Goal: Task Accomplishment & Management: Manage account settings

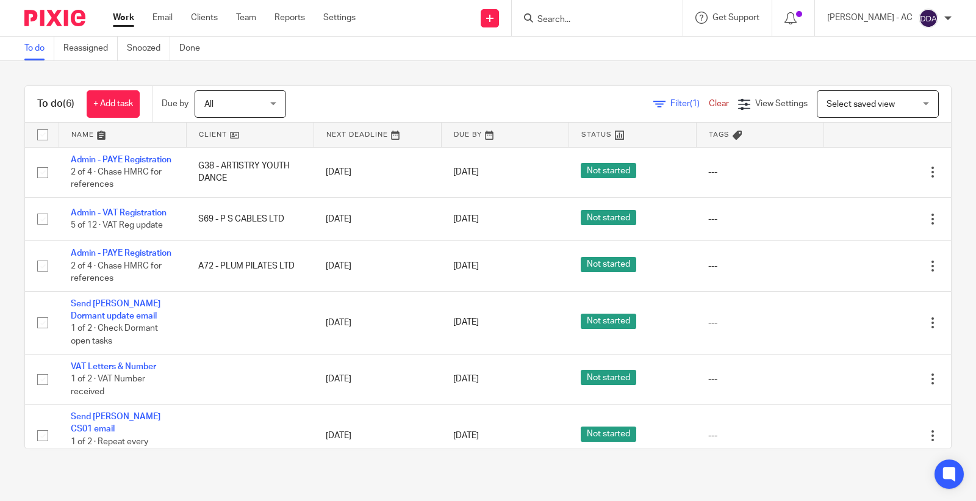
click at [574, 16] on input "Search" at bounding box center [591, 20] width 110 height 11
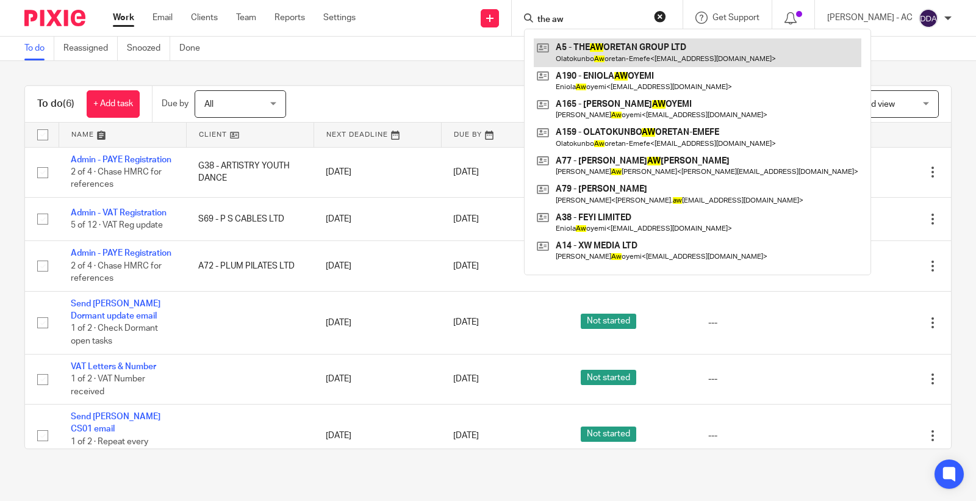
type input "the aw"
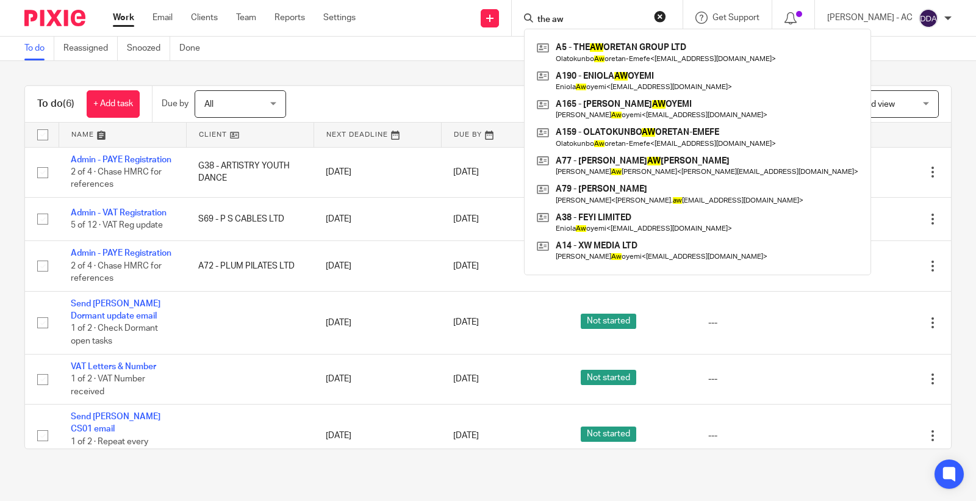
drag, startPoint x: 619, startPoint y: 18, endPoint x: 475, endPoint y: 23, distance: 144.7
click at [478, 23] on div "Send new email Create task Add client Request signature the aw A5 - THE AW ORET…" at bounding box center [675, 18] width 602 height 36
paste input "Nyatanga"
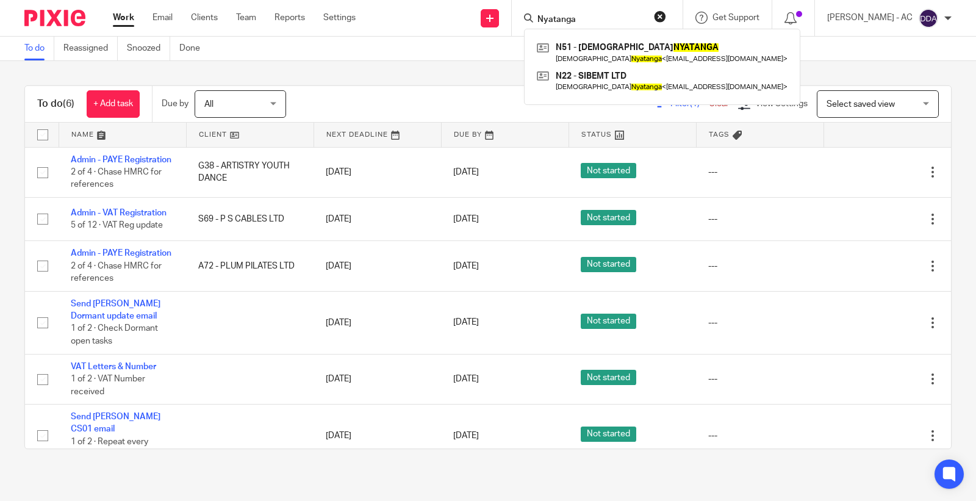
type input "Nyatanga"
drag, startPoint x: 599, startPoint y: 16, endPoint x: 468, endPoint y: 20, distance: 130.6
click at [468, 20] on div "Send new email Create task Add client Request signature Nyatanga N51 - SIKHANGE…" at bounding box center [675, 18] width 602 height 36
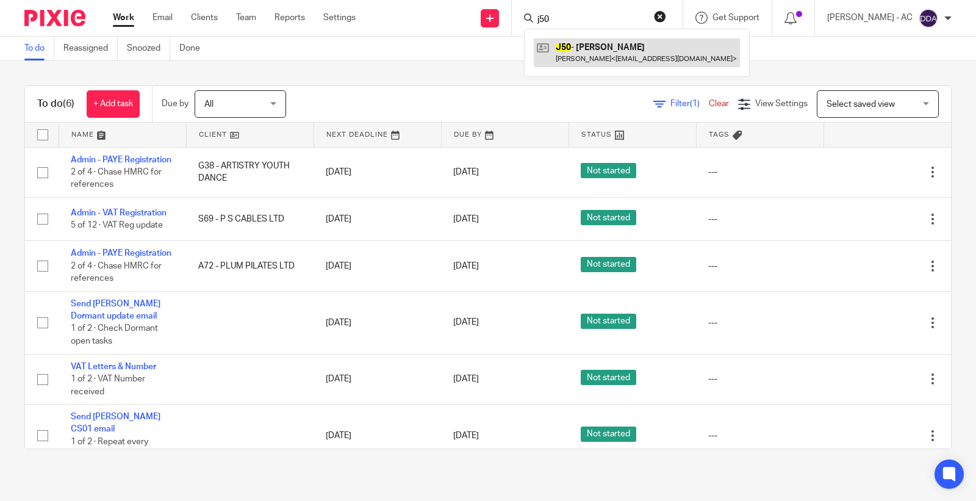
type input "j50"
drag, startPoint x: 569, startPoint y: 19, endPoint x: 462, endPoint y: 16, distance: 106.8
click at [470, 19] on div "Send new email Create task Add client Request signature j50 J50 - JOEL JONES Jo…" at bounding box center [675, 18] width 602 height 36
type input "j27"
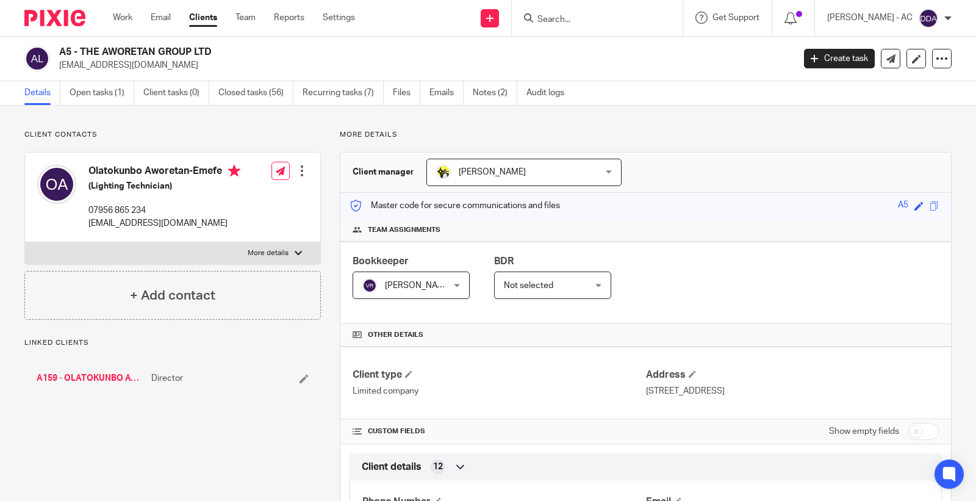
drag, startPoint x: 160, startPoint y: 68, endPoint x: 61, endPoint y: 59, distance: 99.3
click at [61, 59] on p "[EMAIL_ADDRESS][DOMAIN_NAME]" at bounding box center [422, 65] width 727 height 12
copy p "[EMAIL_ADDRESS][DOMAIN_NAME]"
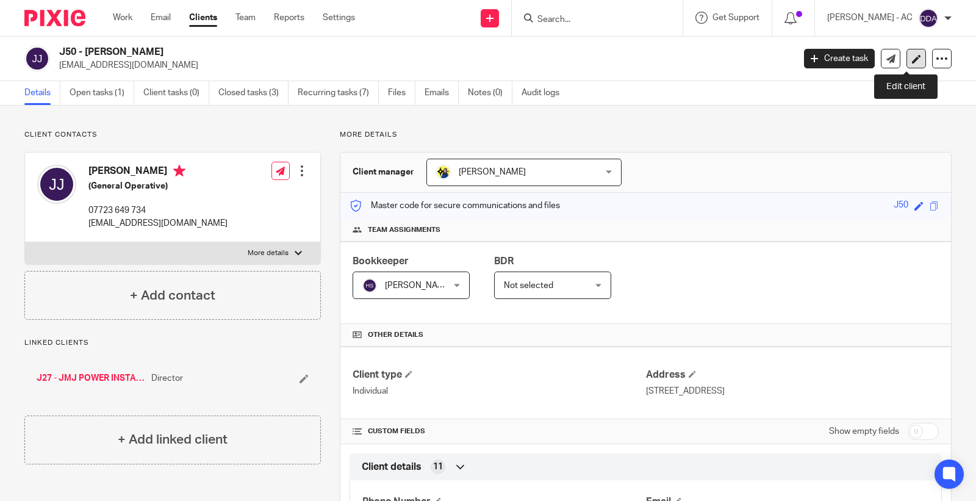
click at [912, 57] on icon at bounding box center [916, 58] width 9 height 9
click at [907, 63] on link at bounding box center [917, 59] width 20 height 20
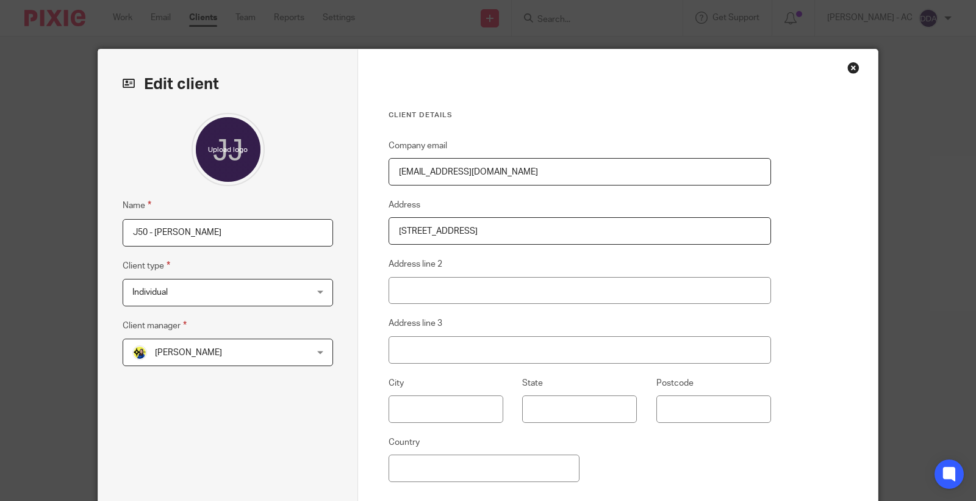
drag, startPoint x: 539, startPoint y: 181, endPoint x: 299, endPoint y: 181, distance: 240.4
click at [299, 181] on div "Edit client Name J50 - JOEL JONES Client type Individual Individual Individual …" at bounding box center [488, 314] width 780 height 531
paste input "Joel.jones99.jj76@gmail"
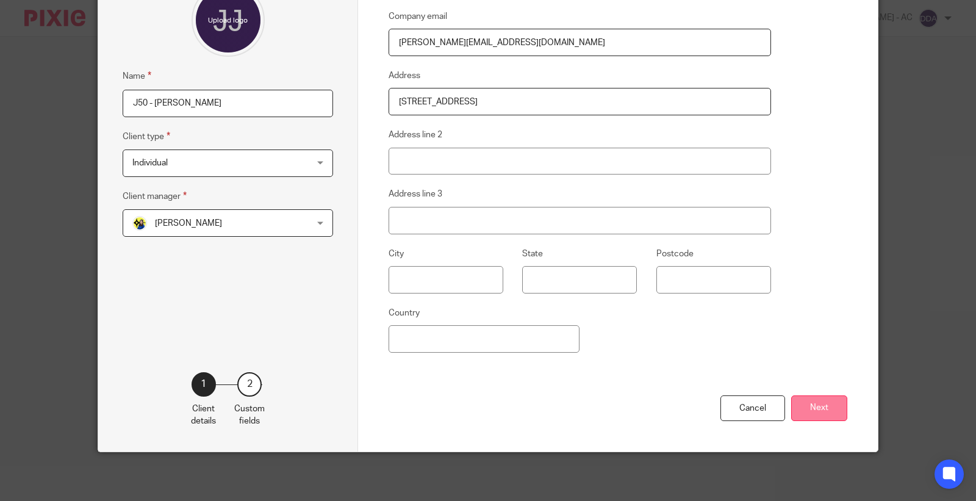
type input "[PERSON_NAME][EMAIL_ADDRESS][DOMAIN_NAME]"
click at [805, 403] on button "Next" at bounding box center [819, 408] width 56 height 26
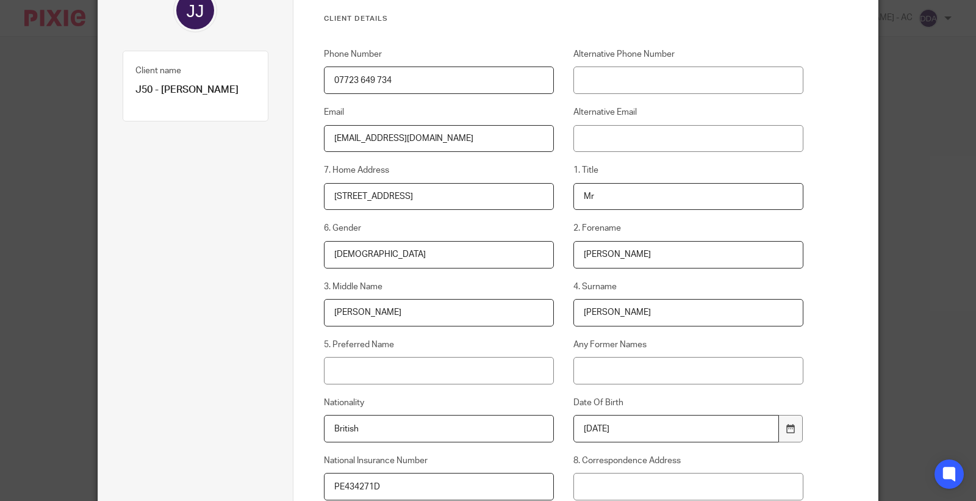
drag, startPoint x: 513, startPoint y: 133, endPoint x: 179, endPoint y: 157, distance: 334.0
paste input "Joel.jones99.jj76@gmail"
type input "[PERSON_NAME][EMAIL_ADDRESS][DOMAIN_NAME]"
click at [663, 143] on input "Alternative Email" at bounding box center [689, 138] width 231 height 27
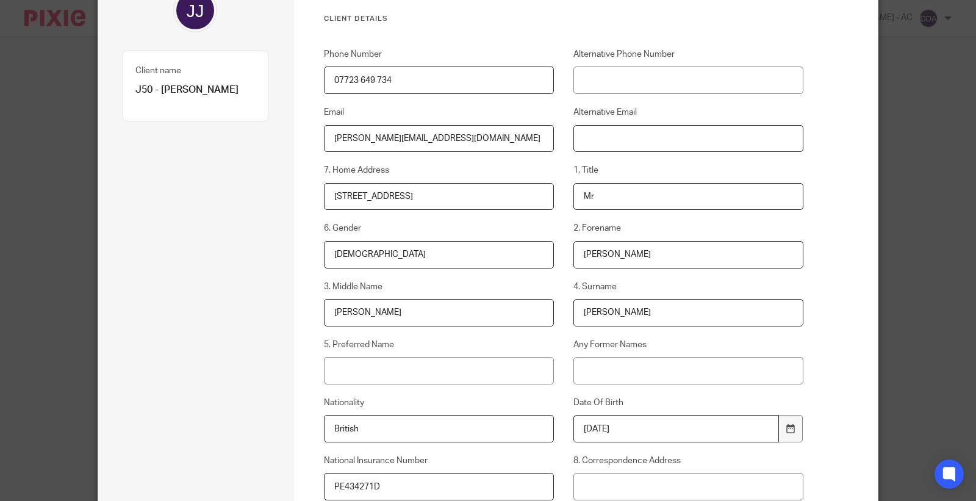
paste input "[EMAIL_ADDRESS][DOMAIN_NAME]"
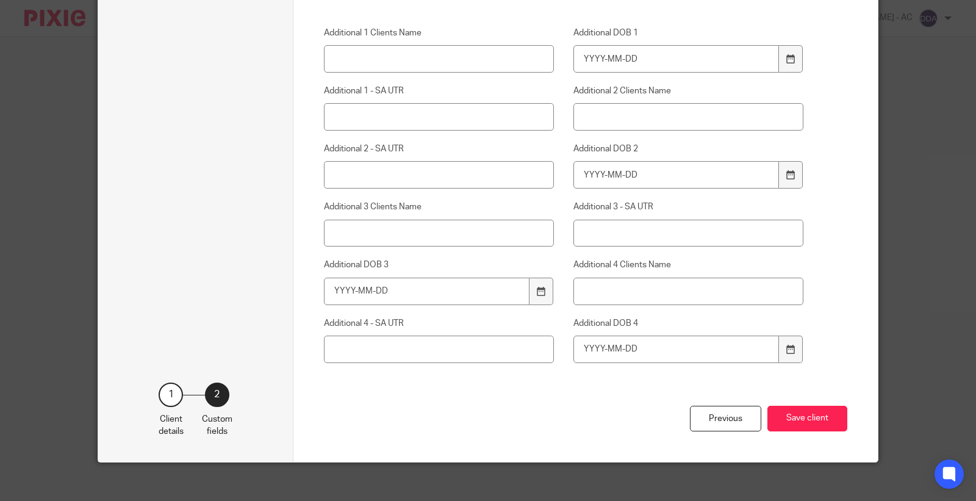
scroll to position [5035, 0]
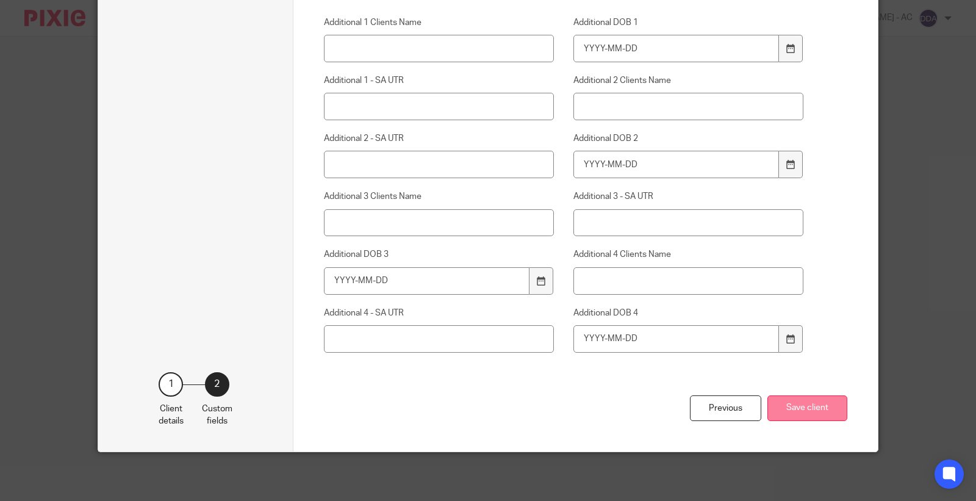
type input "[EMAIL_ADDRESS][DOMAIN_NAME]"
click at [788, 410] on button "Save client" at bounding box center [808, 408] width 80 height 26
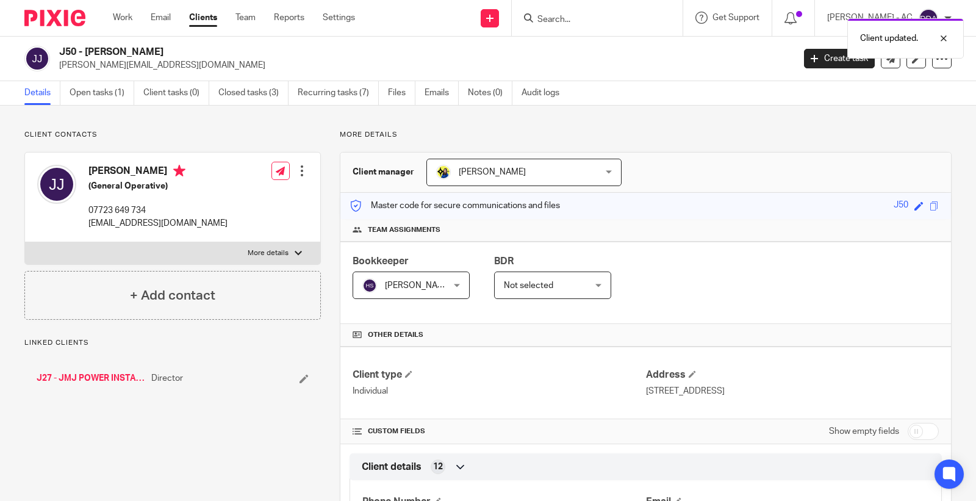
click at [297, 172] on div at bounding box center [302, 171] width 12 height 12
click at [248, 193] on link "Edit contact" at bounding box center [243, 198] width 117 height 18
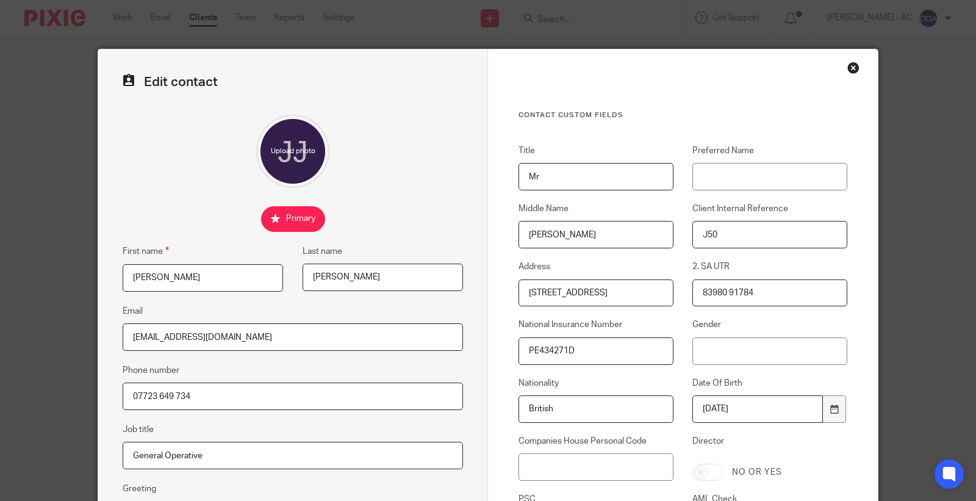
drag, startPoint x: 65, startPoint y: 344, endPoint x: 2, endPoint y: 344, distance: 62.8
click at [2, 344] on div "Edit contact First name [PERSON_NAME] Last name [PERSON_NAME] Email [EMAIL_ADDR…" at bounding box center [488, 250] width 976 height 501
paste input "([PERSON_NAME][EMAIL_ADDRESS]"
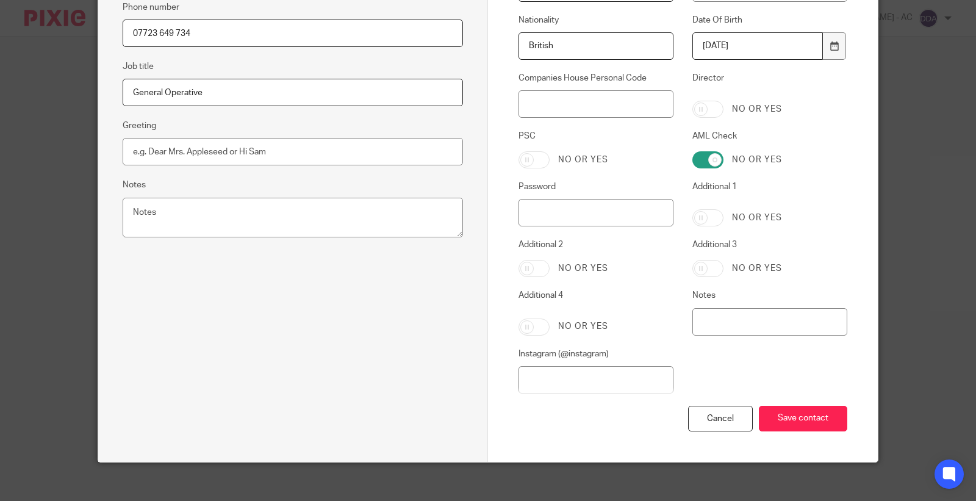
scroll to position [373, 0]
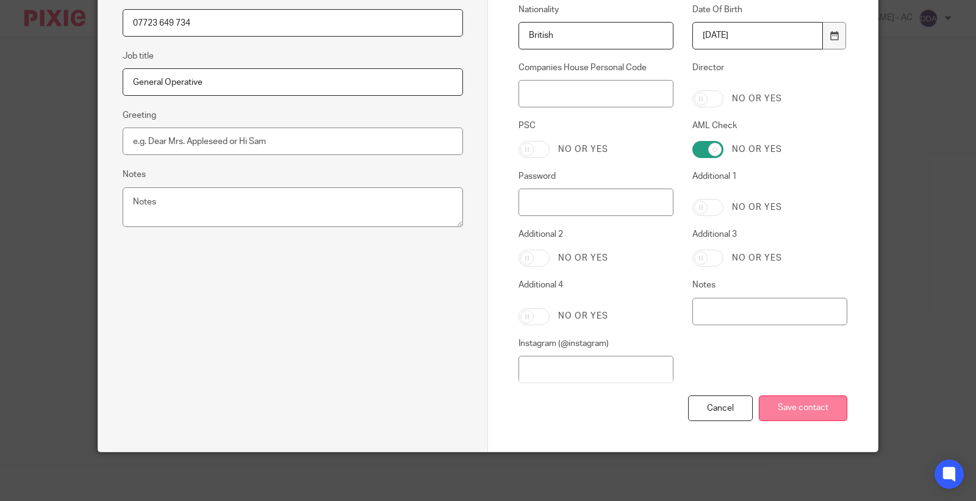
type input "[PERSON_NAME][EMAIL_ADDRESS][DOMAIN_NAME]"
click at [799, 409] on input "Save contact" at bounding box center [803, 408] width 88 height 26
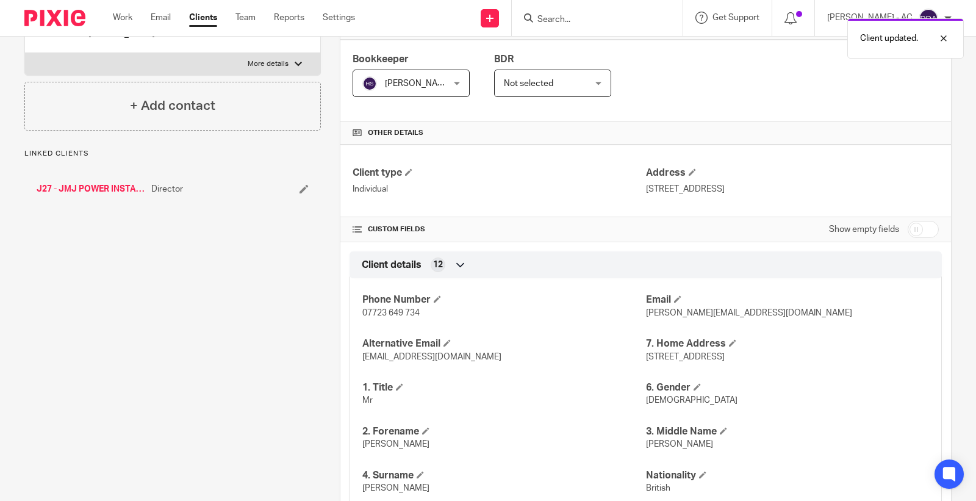
scroll to position [203, 0]
click at [229, 348] on div "Client contacts Joel Jones (General Operative) 07723 649 734 joel.jones99.jj76@…" at bounding box center [162, 511] width 315 height 1169
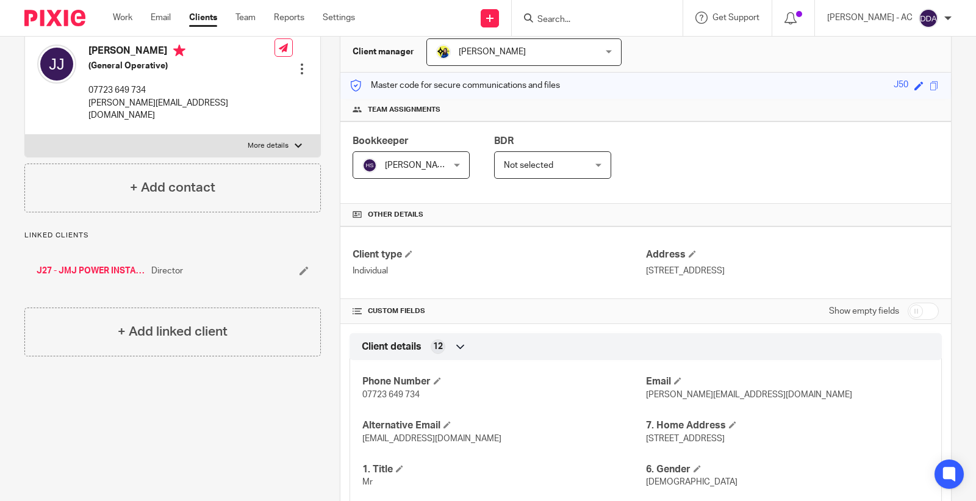
scroll to position [0, 0]
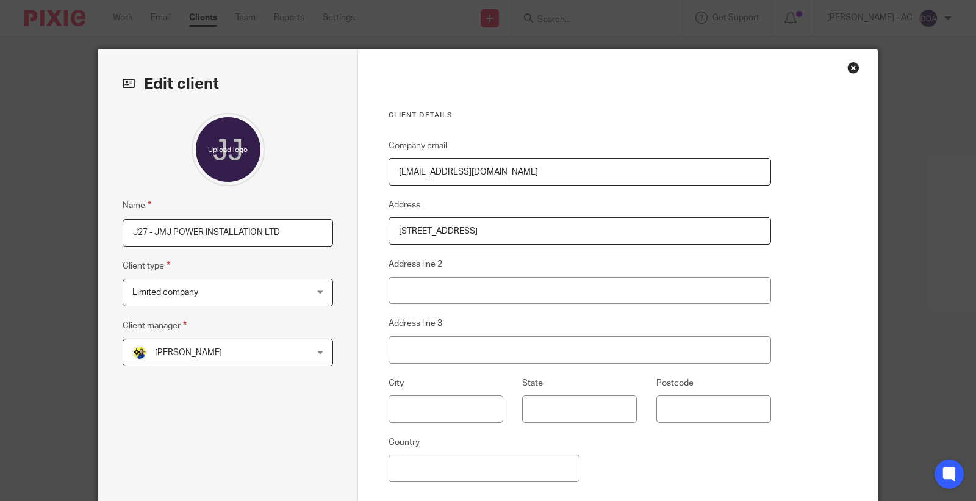
drag, startPoint x: 564, startPoint y: 173, endPoint x: 200, endPoint y: 180, distance: 364.3
click at [200, 180] on div "Edit client Name J27 - JMJ POWER INSTALLATION LTD Client type Limited company L…" at bounding box center [488, 314] width 780 height 531
paste input "[PERSON_NAME][EMAIL_ADDRESS]"
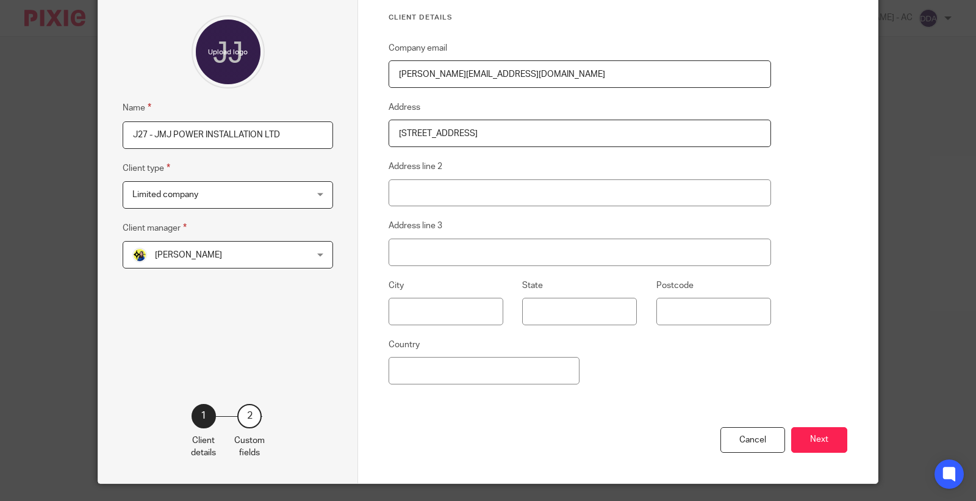
scroll to position [131, 0]
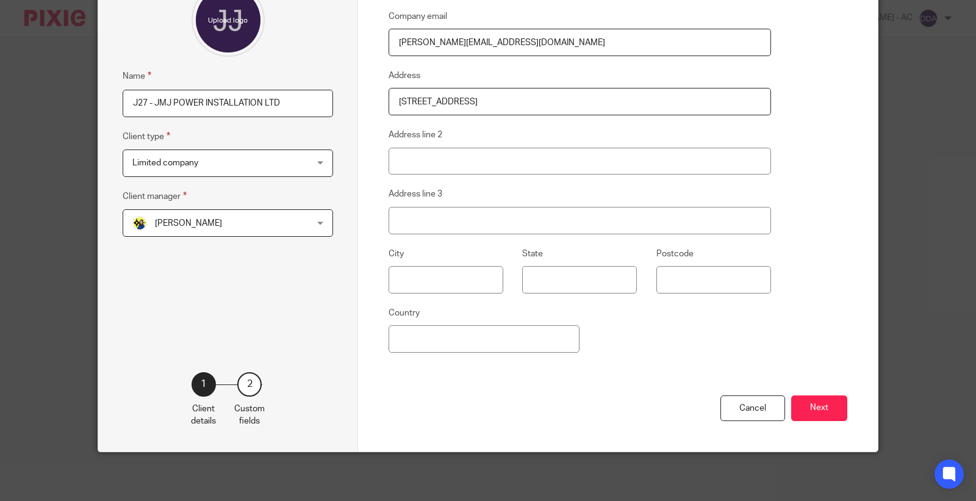
type input "[PERSON_NAME][EMAIL_ADDRESS][DOMAIN_NAME]"
click at [822, 395] on div "Cancel Next" at bounding box center [618, 423] width 459 height 57
click at [822, 399] on button "Next" at bounding box center [819, 408] width 56 height 26
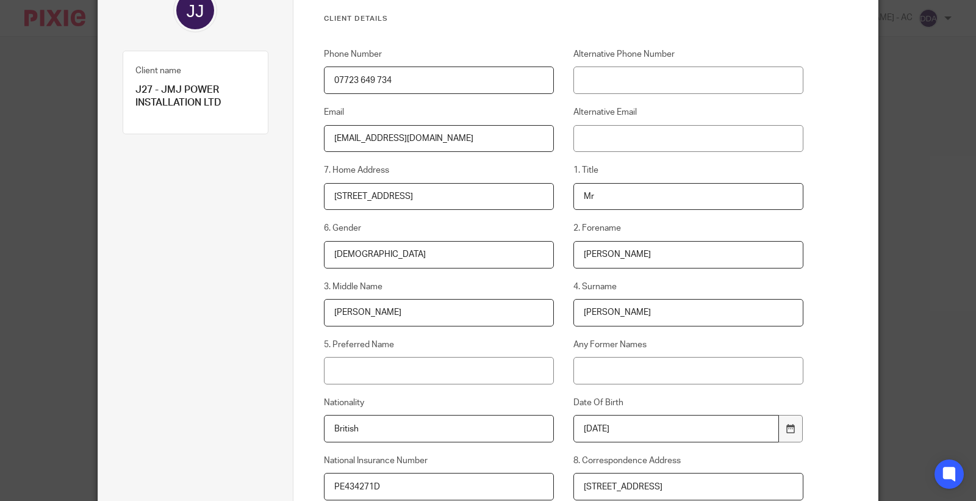
drag, startPoint x: 494, startPoint y: 141, endPoint x: 98, endPoint y: 141, distance: 396.6
paste input "[PERSON_NAME][EMAIL_ADDRESS]"
type input "[PERSON_NAME][EMAIL_ADDRESS][DOMAIN_NAME]"
click at [703, 141] on input "Alternative Email" at bounding box center [689, 138] width 231 height 27
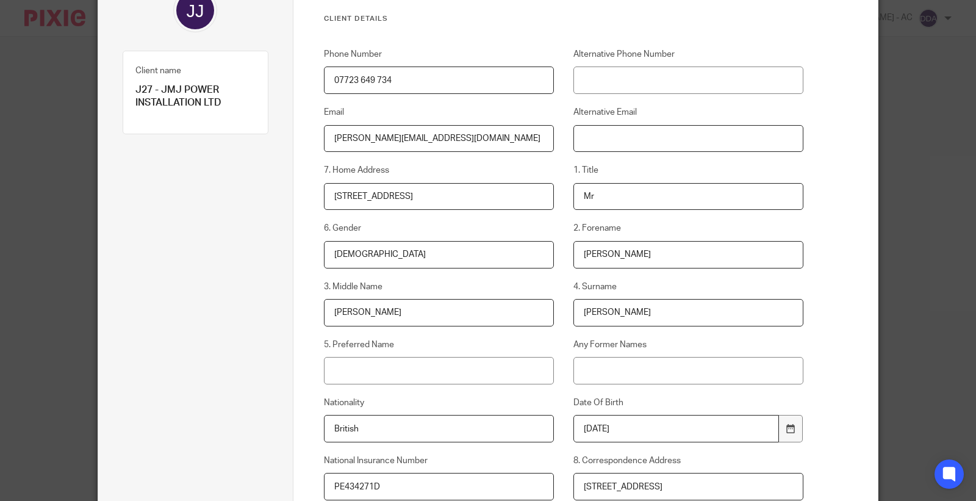
paste input "[EMAIL_ADDRESS][DOMAIN_NAME]"
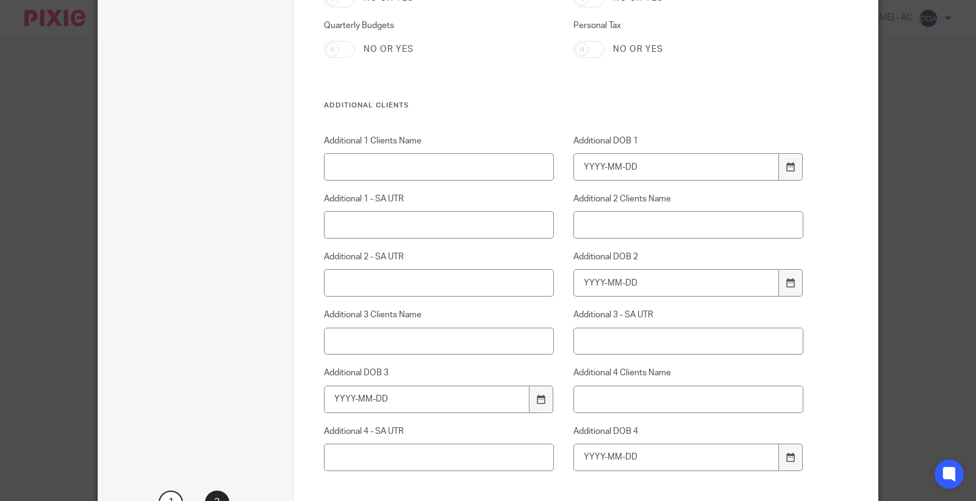
scroll to position [5035, 0]
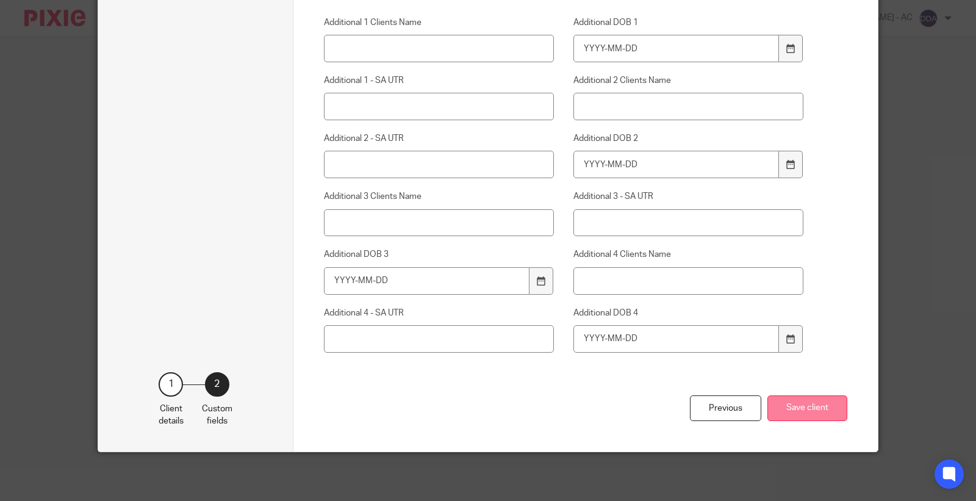
type input "[EMAIL_ADDRESS][DOMAIN_NAME]"
click at [788, 400] on button "Save client" at bounding box center [808, 408] width 80 height 26
